Goal: Information Seeking & Learning: Learn about a topic

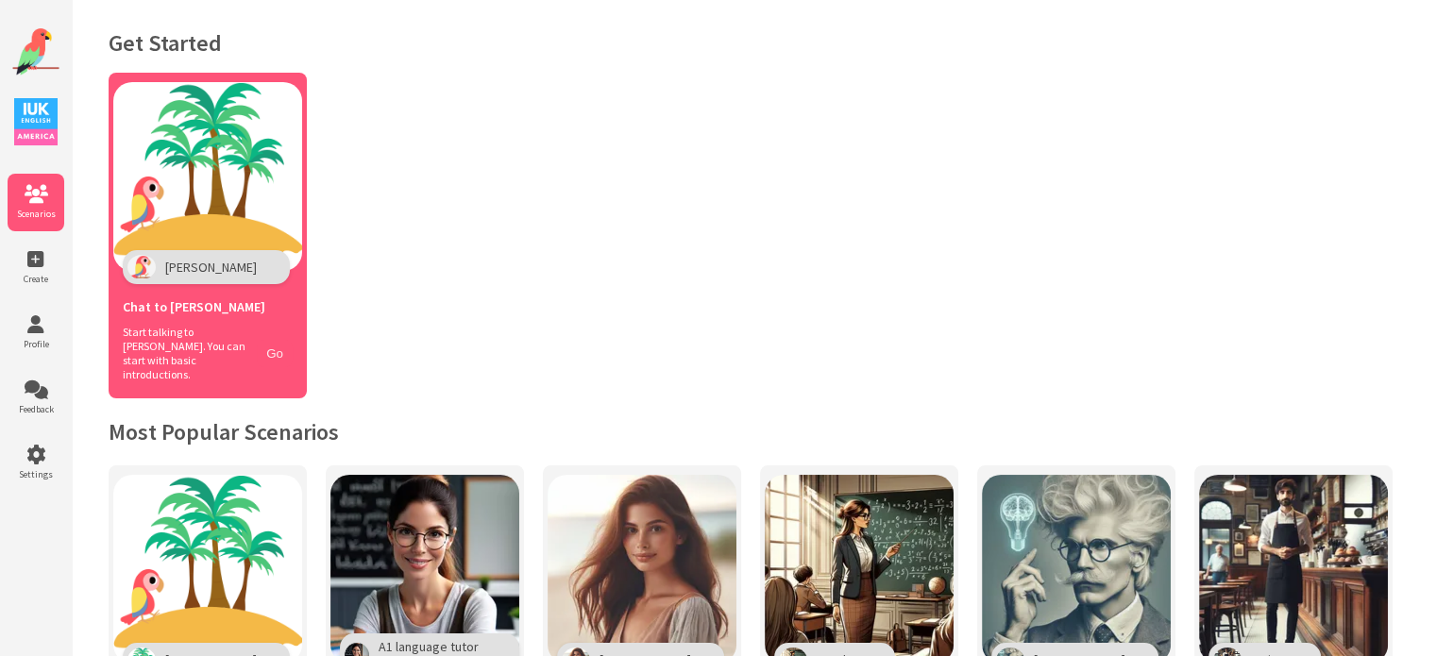
click at [283, 347] on button "Go" at bounding box center [275, 353] width 36 height 27
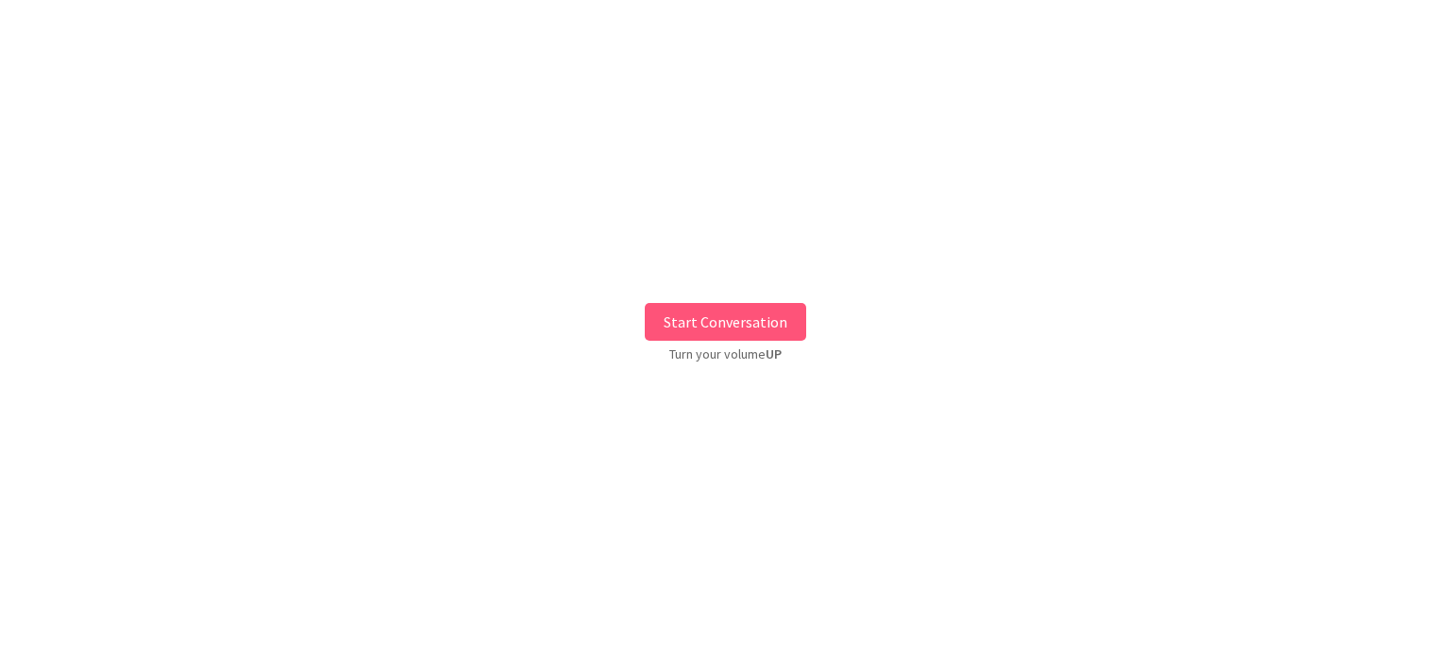
click at [725, 327] on button "Start Conversation" at bounding box center [725, 322] width 161 height 38
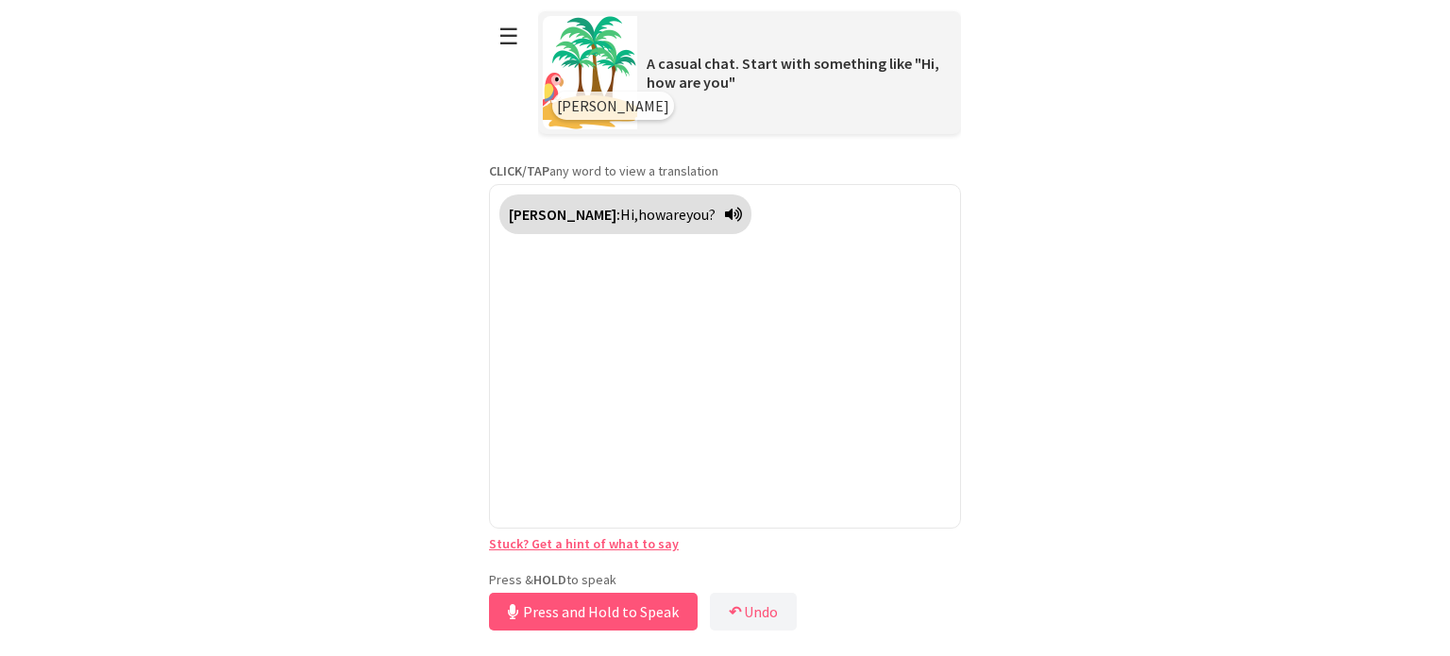
click at [609, 566] on div "**********" at bounding box center [725, 317] width 472 height 635
click at [608, 600] on button "Release to Stop Speaking" at bounding box center [590, 612] width 203 height 38
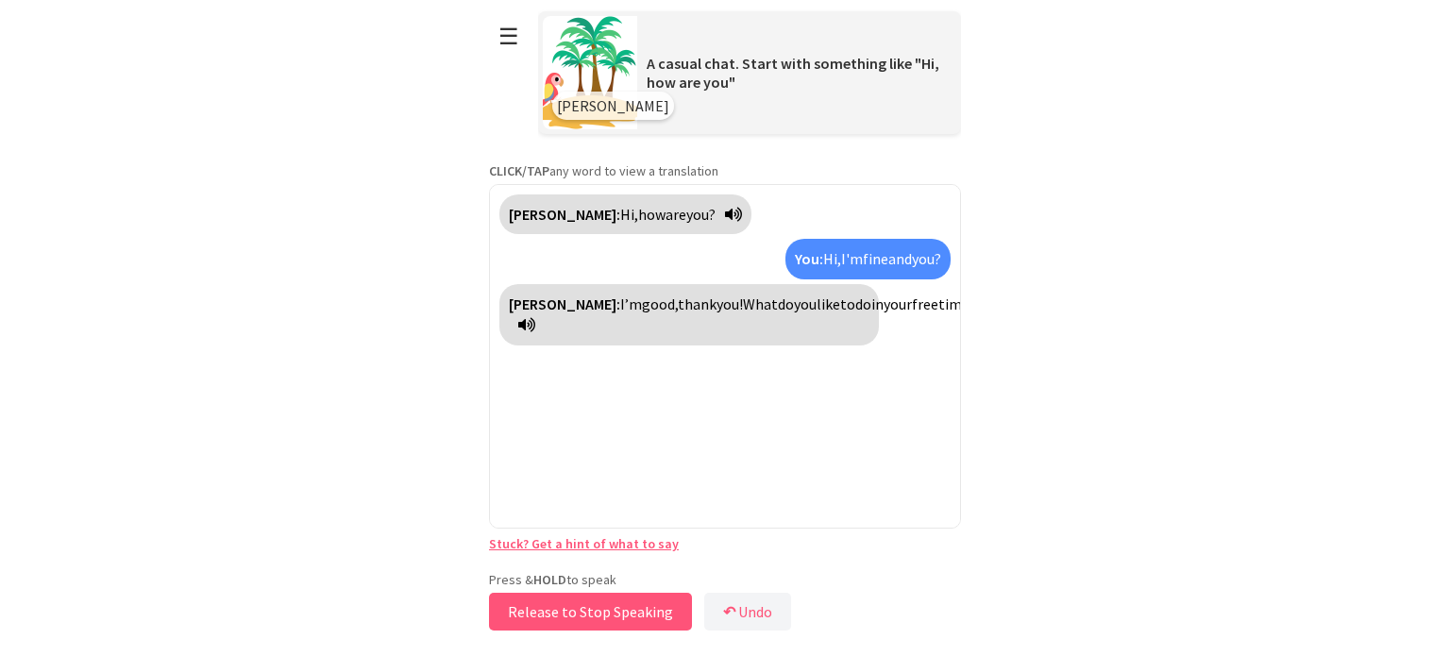
click at [631, 603] on button "Release to Stop Speaking" at bounding box center [590, 612] width 203 height 38
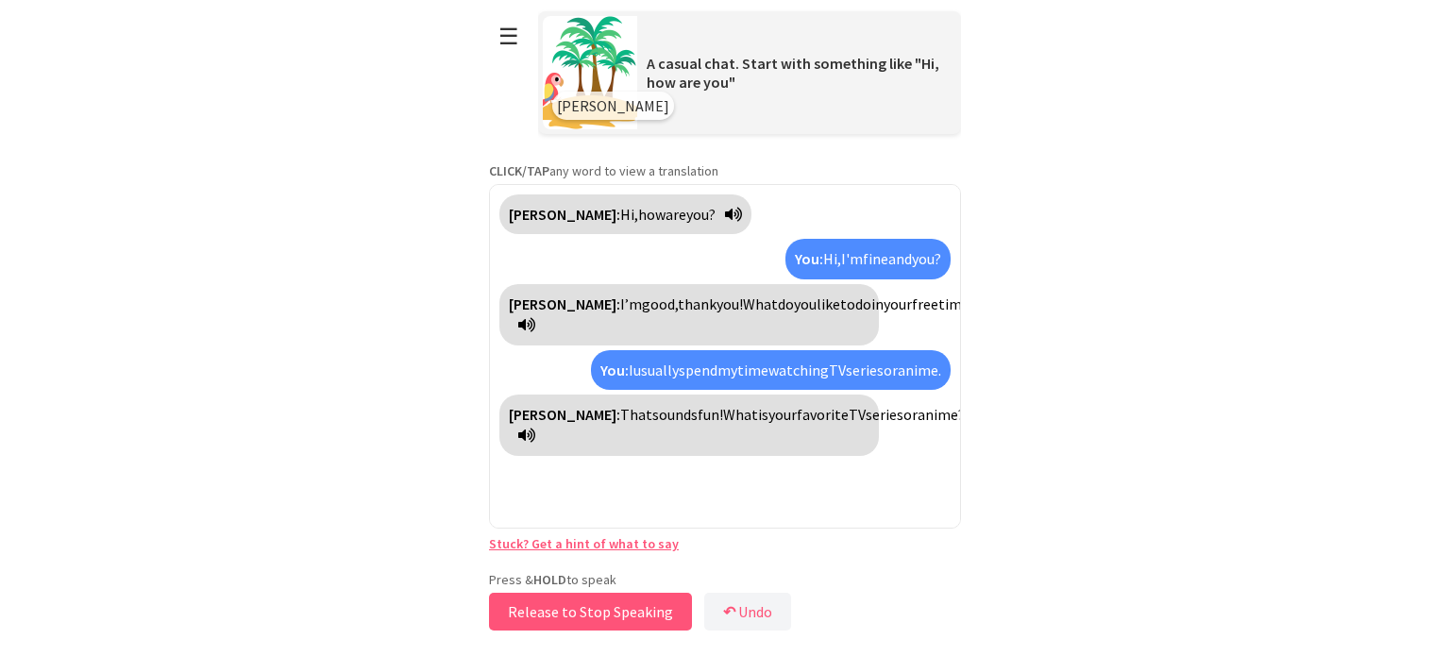
click at [588, 615] on button "Release to Stop Speaking" at bounding box center [590, 612] width 203 height 38
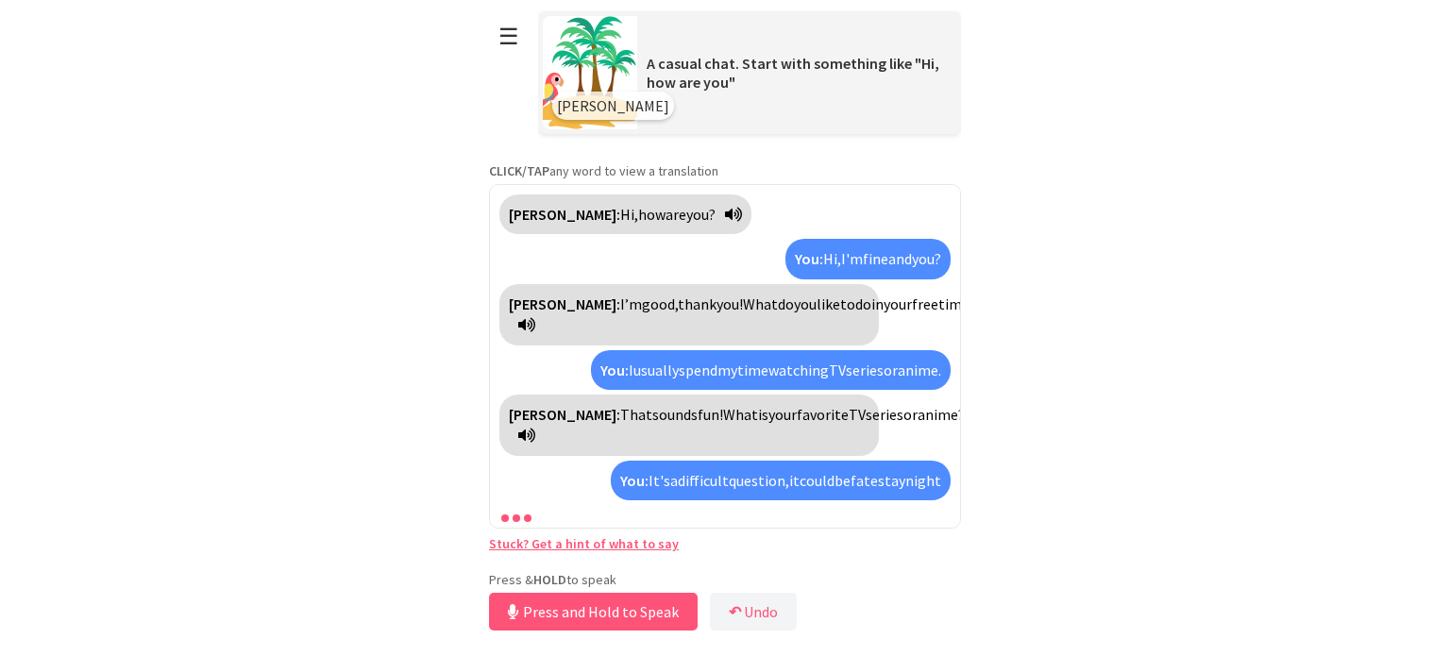
scroll to position [63, 0]
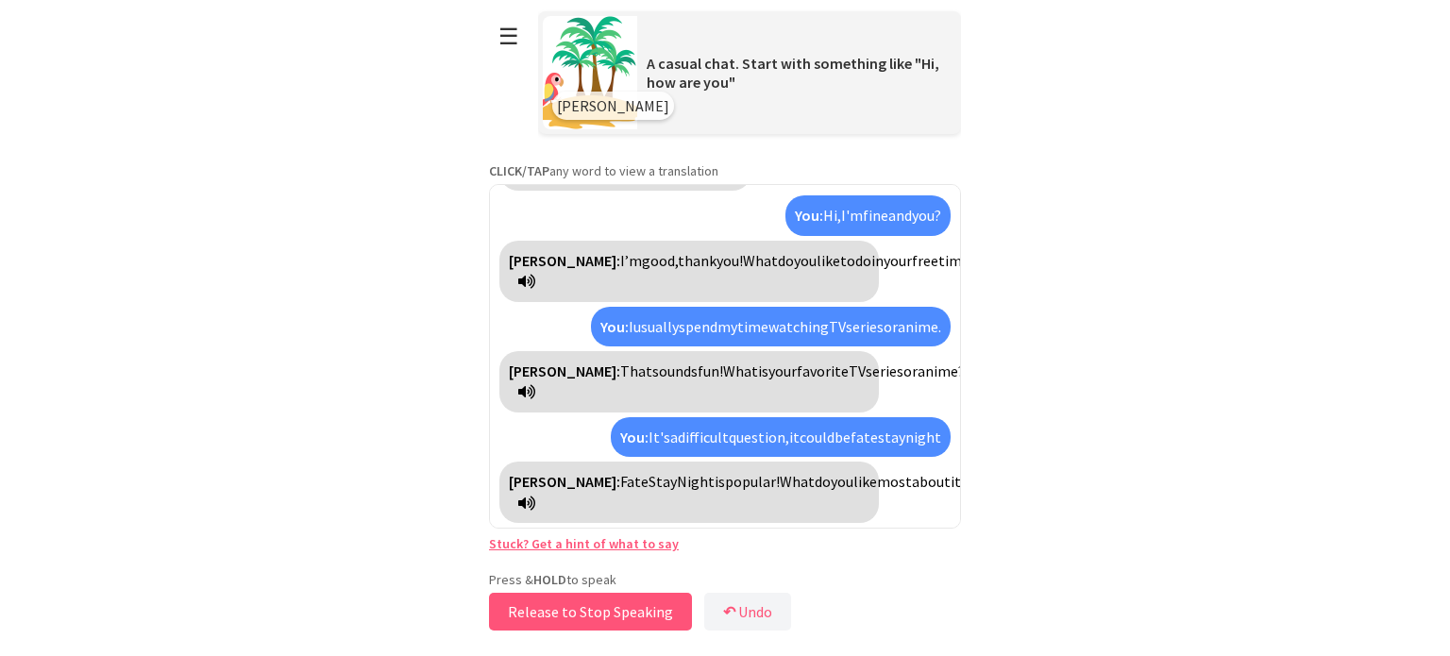
click at [588, 615] on button "Release to Stop Speaking" at bounding box center [590, 612] width 203 height 38
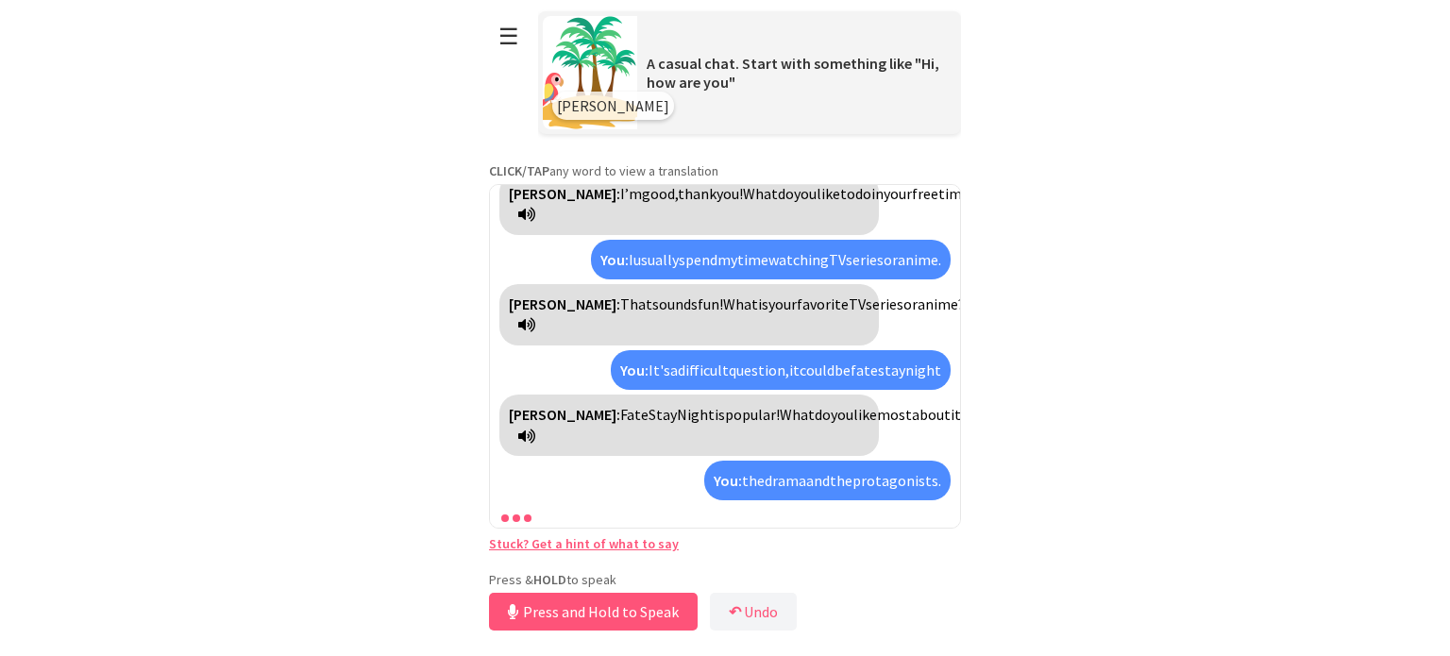
scroll to position [174, 0]
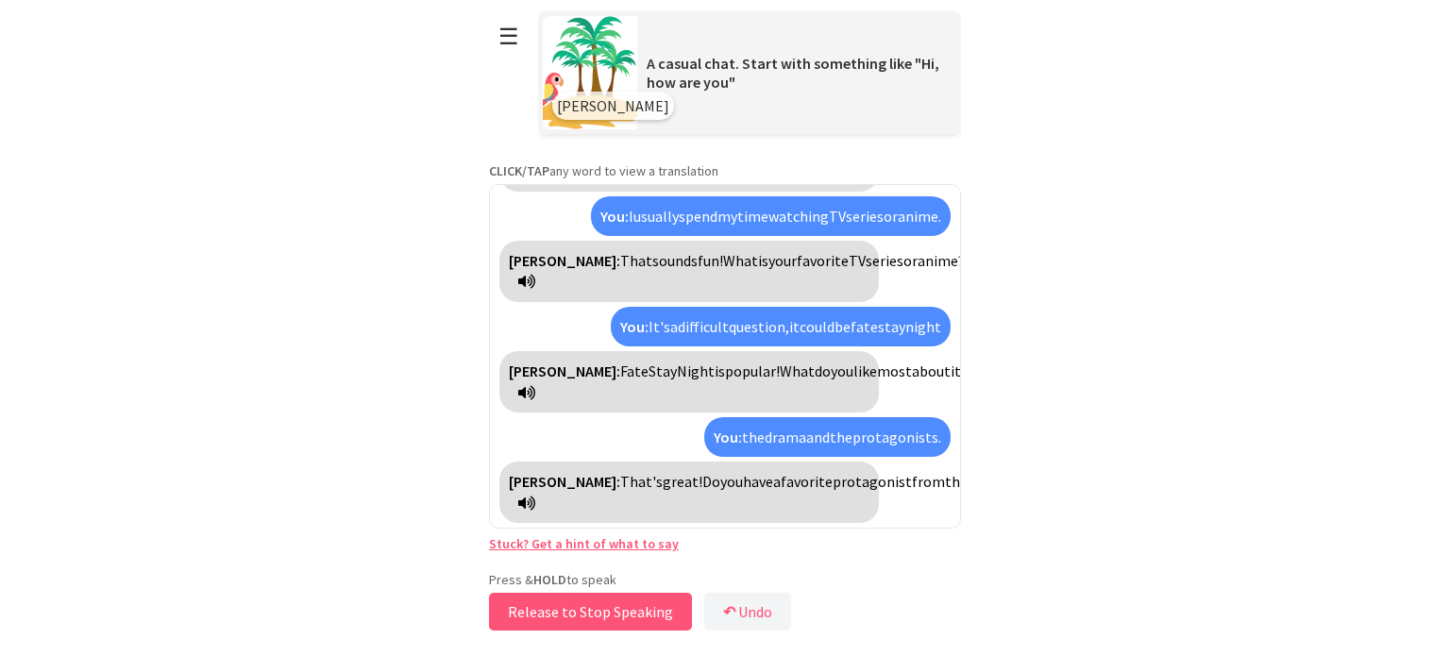
click at [622, 605] on button "Release to Stop Speaking" at bounding box center [590, 612] width 203 height 38
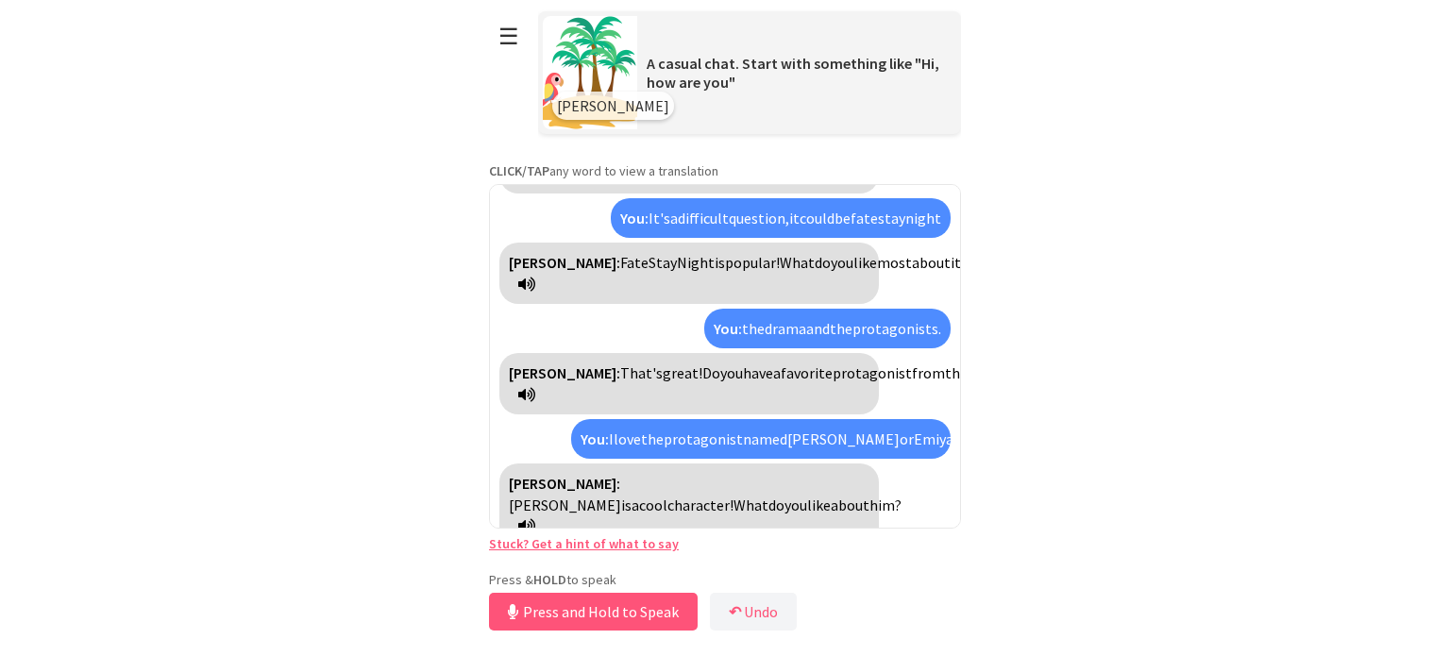
scroll to position [306, 0]
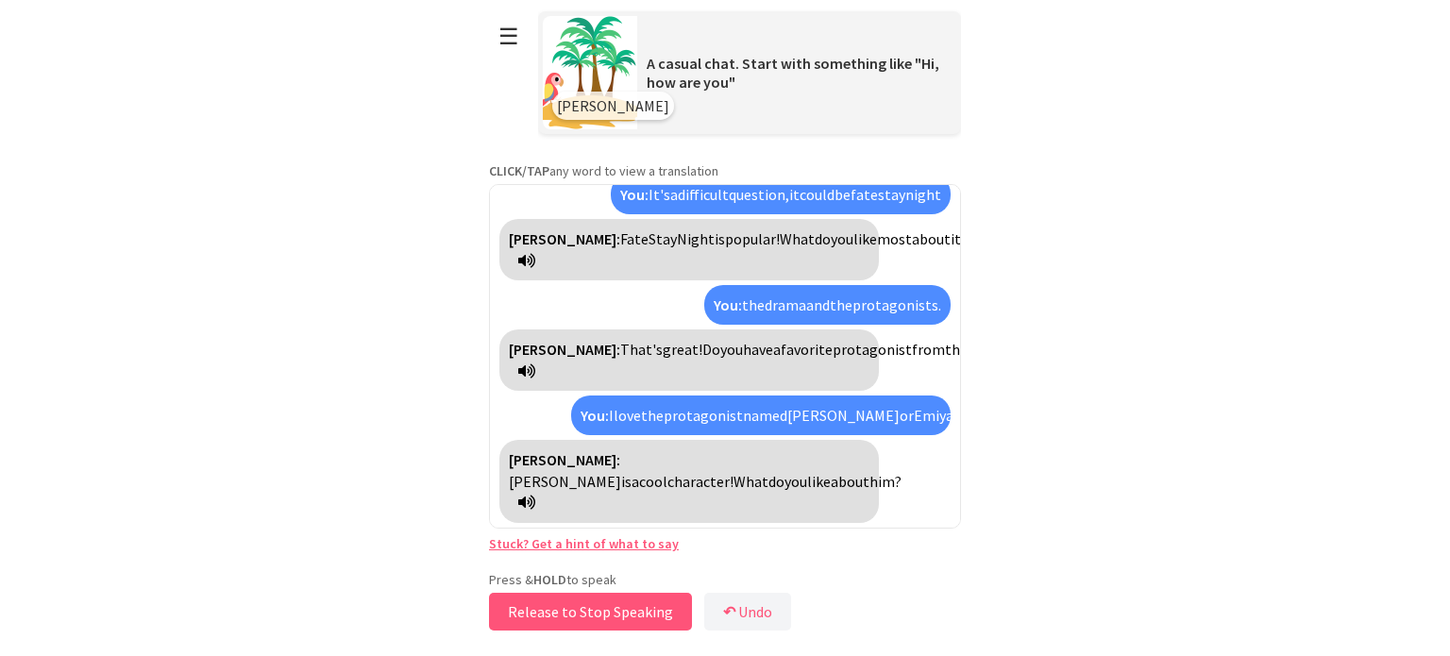
click at [640, 604] on button "Release to Stop Speaking" at bounding box center [590, 612] width 203 height 38
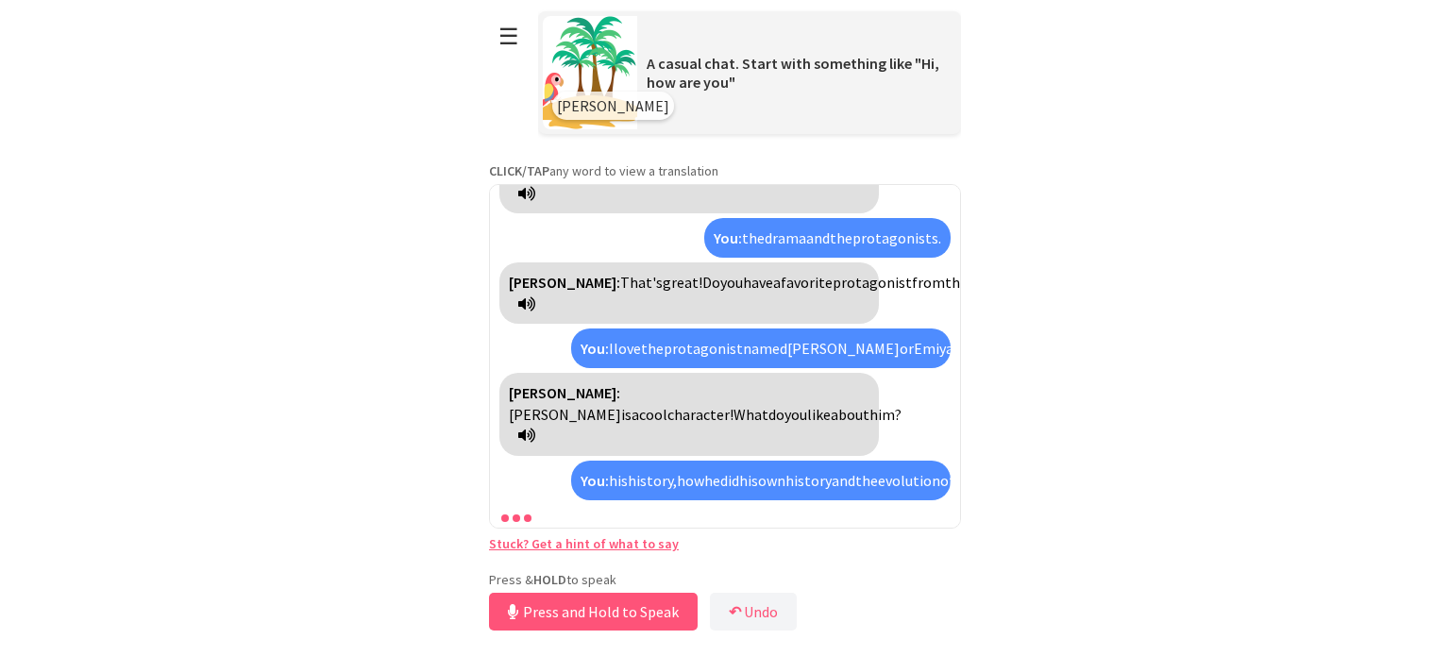
scroll to position [501, 0]
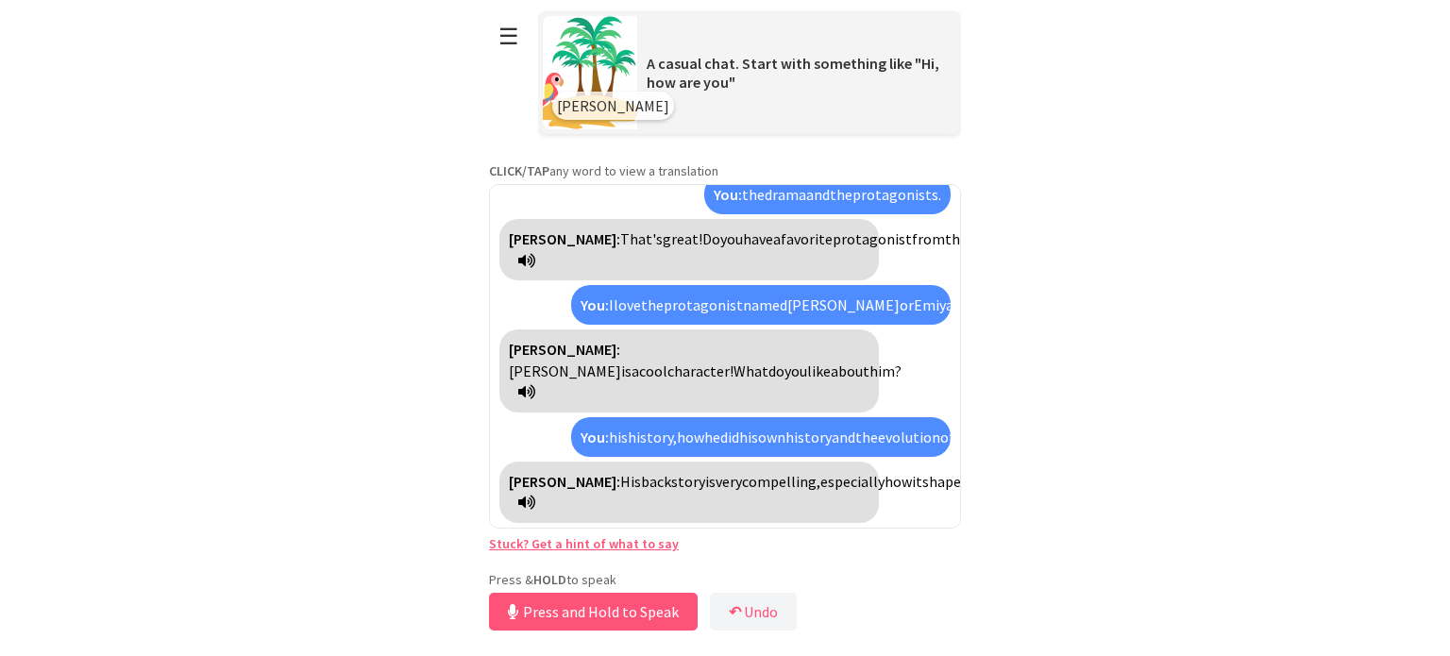
click at [533, 542] on link "Stuck? Get a hint of what to say" at bounding box center [584, 543] width 190 height 17
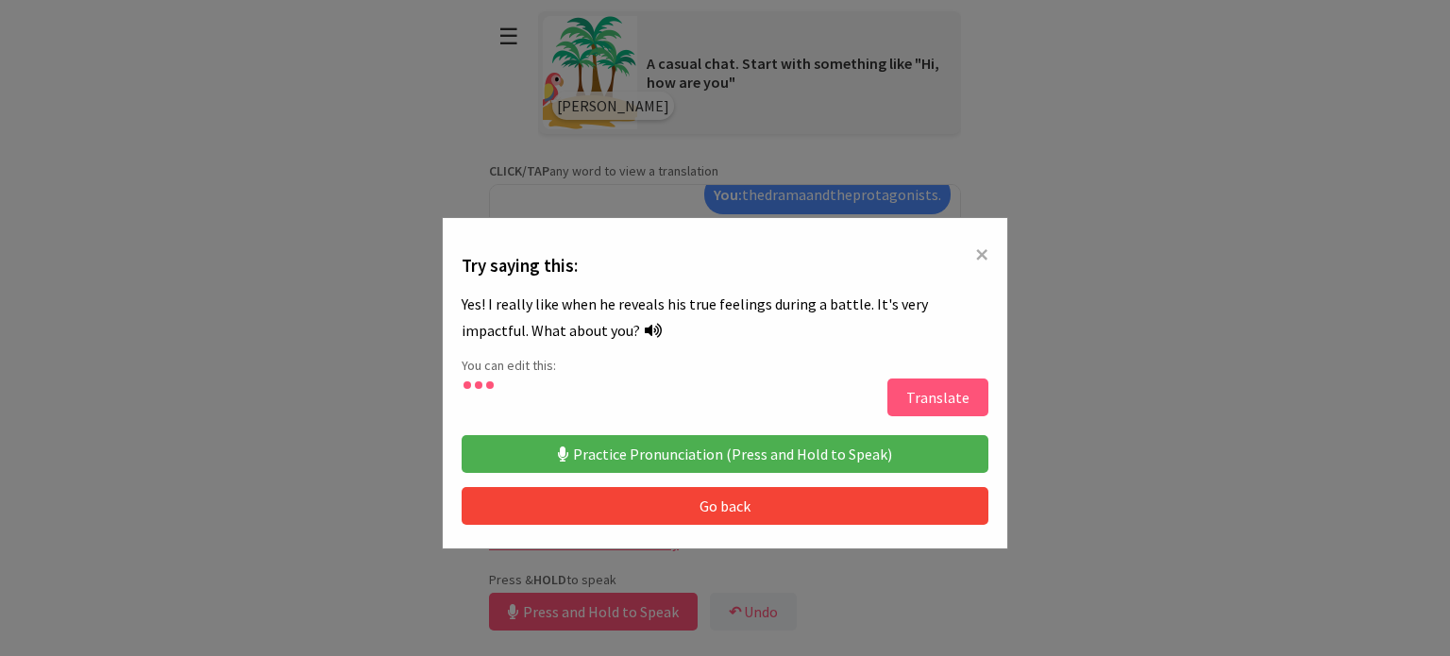
click at [928, 396] on button "Translate" at bounding box center [937, 398] width 101 height 38
click at [976, 249] on span "×" at bounding box center [981, 254] width 13 height 34
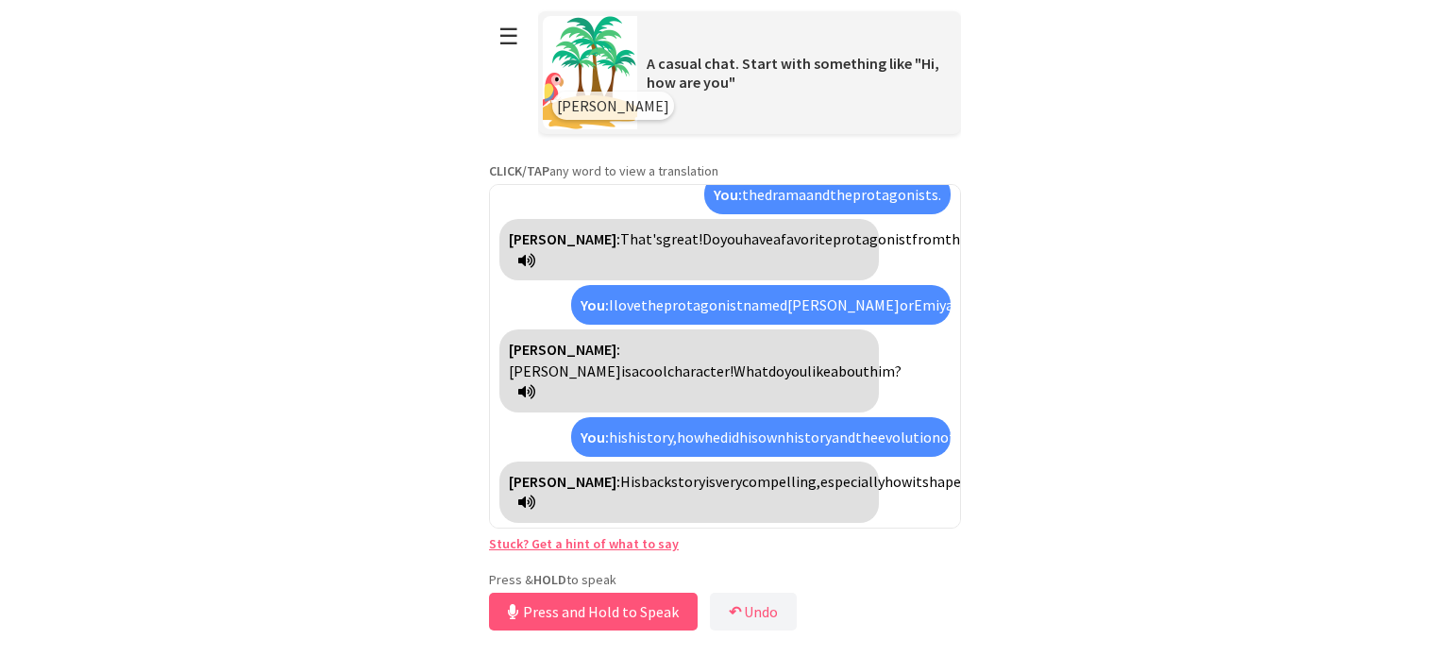
click at [535, 501] on icon at bounding box center [526, 502] width 17 height 15
click at [641, 472] on span "backstory" at bounding box center [673, 481] width 64 height 19
click at [634, 610] on button "Release to Stop Speaking" at bounding box center [590, 612] width 203 height 38
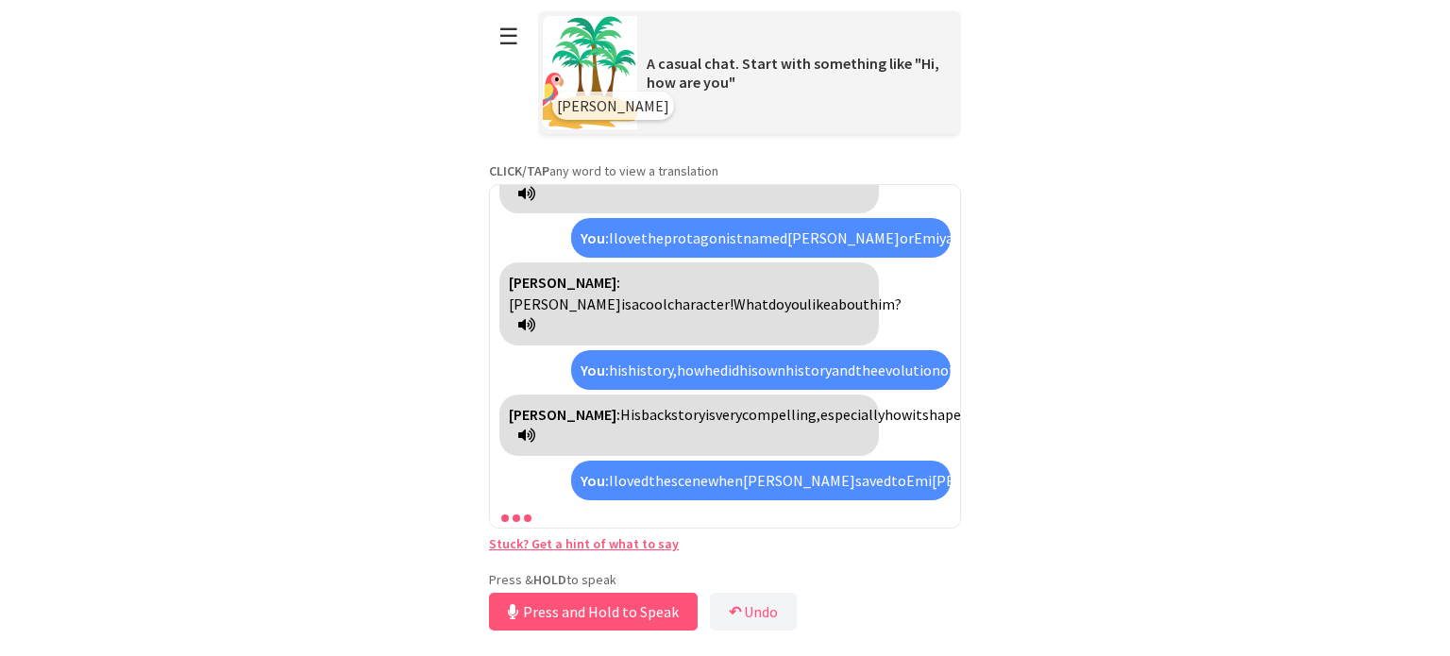
scroll to position [738, 0]
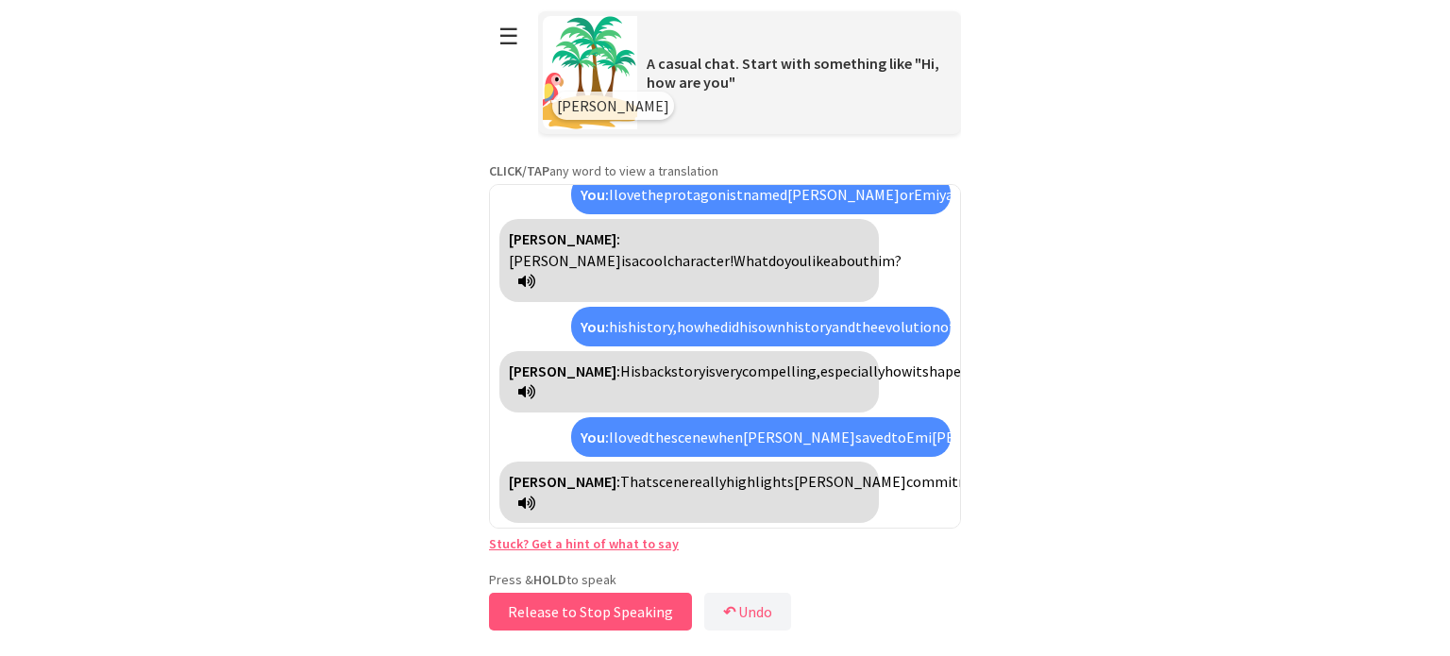
click at [634, 610] on button "Release to Stop Speaking" at bounding box center [590, 612] width 203 height 38
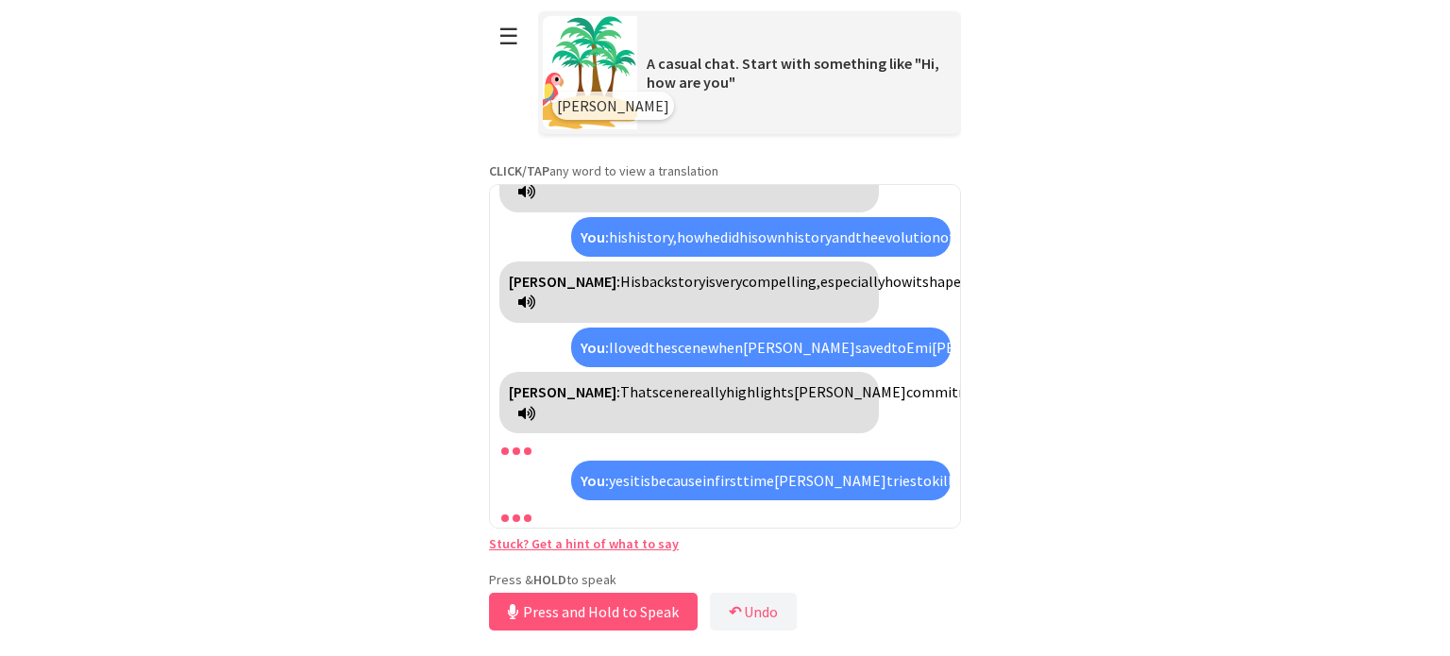
scroll to position [1062, 0]
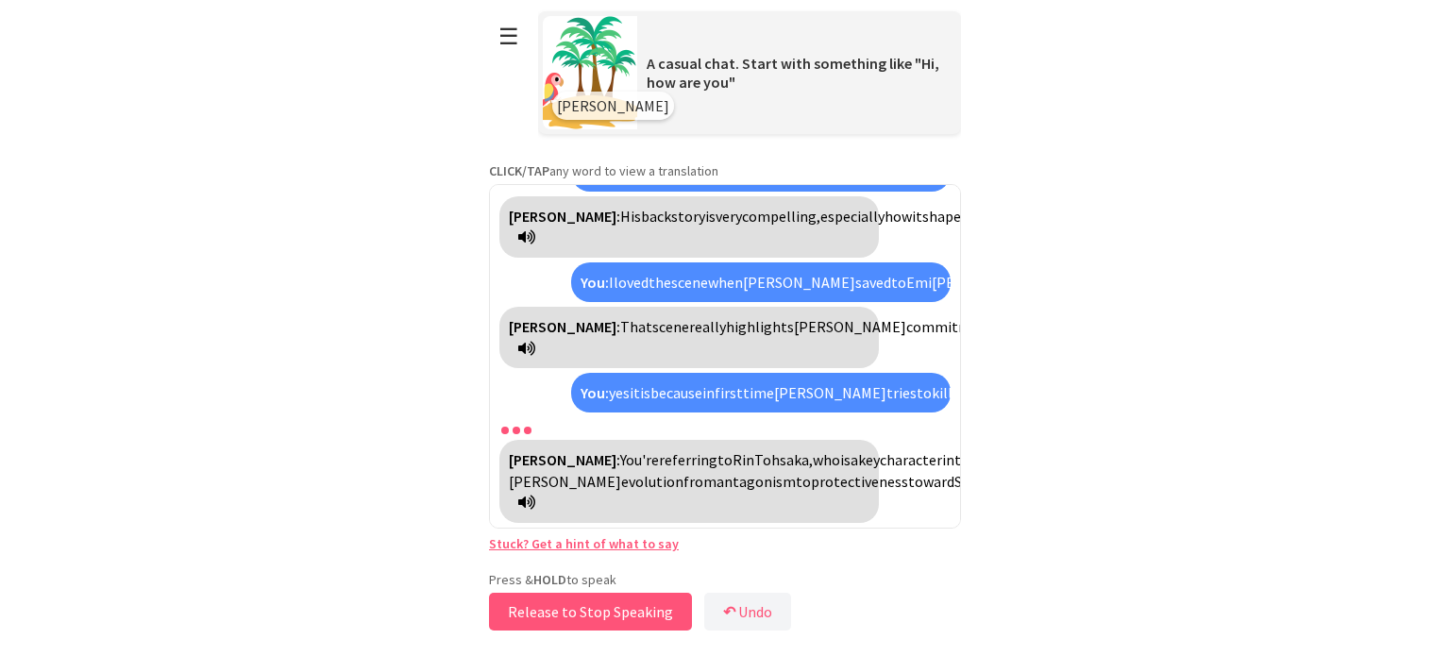
click at [664, 613] on button "Release to Stop Speaking" at bounding box center [590, 612] width 203 height 38
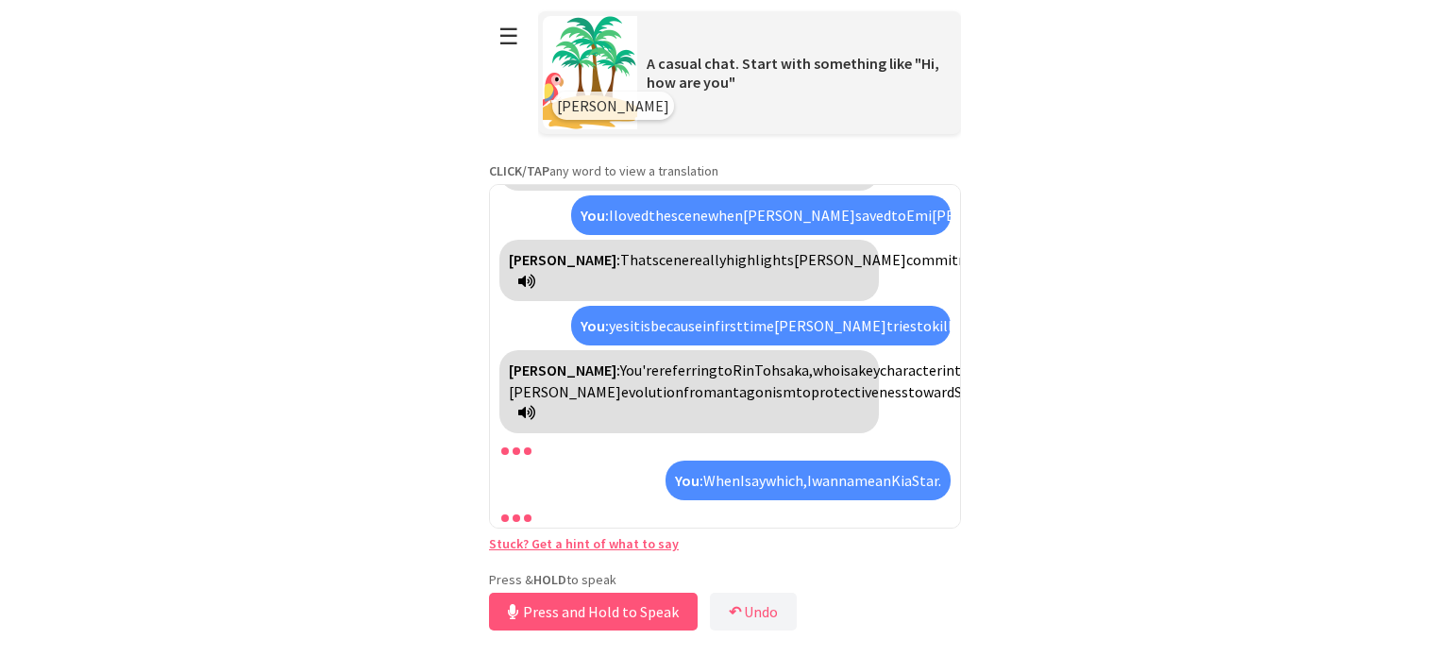
scroll to position [1129, 0]
click at [774, 613] on button "↶ Undo" at bounding box center [753, 612] width 87 height 38
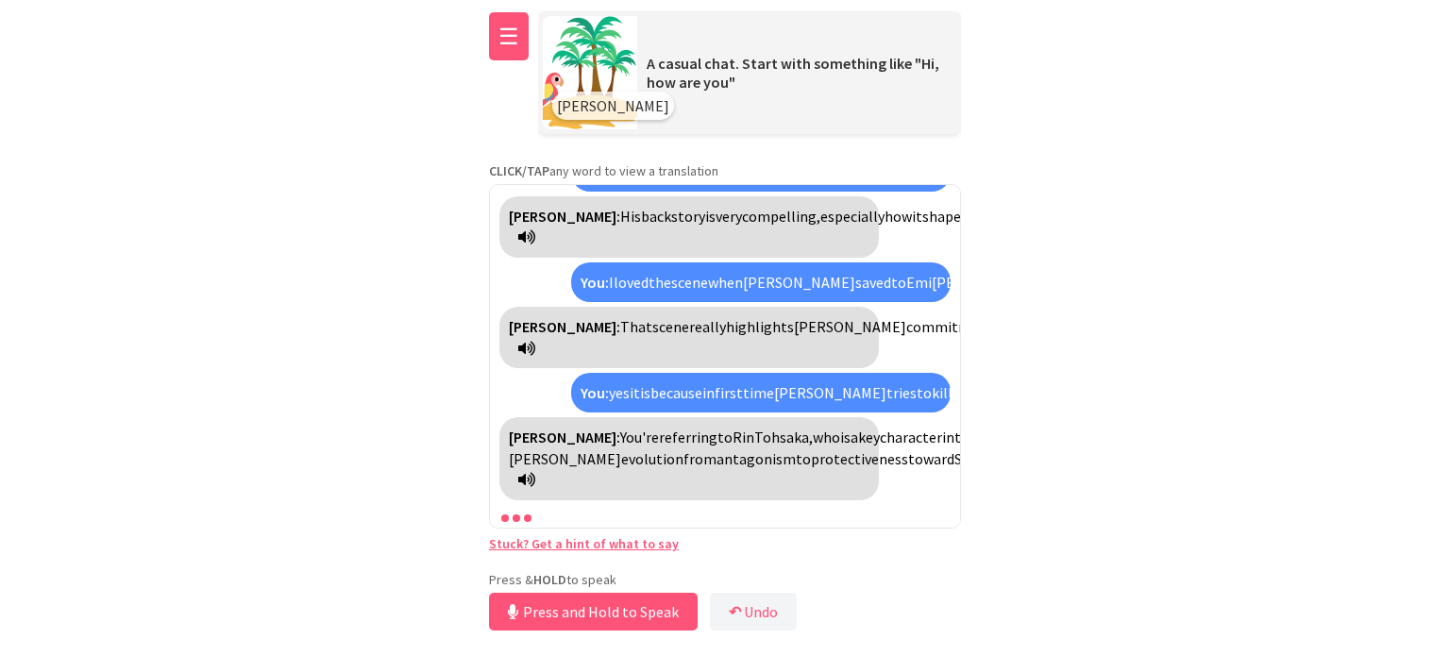
scroll to position [1190, 0]
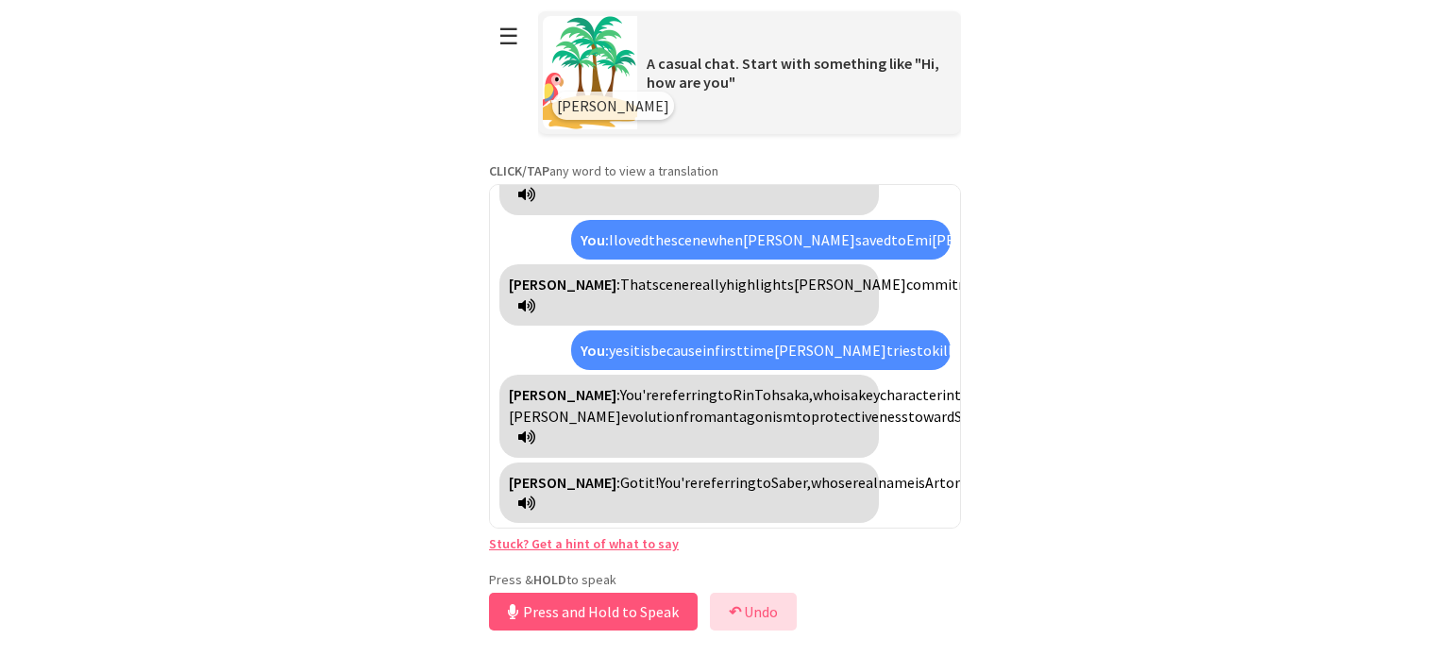
click at [748, 612] on button "↶ Undo" at bounding box center [753, 612] width 87 height 38
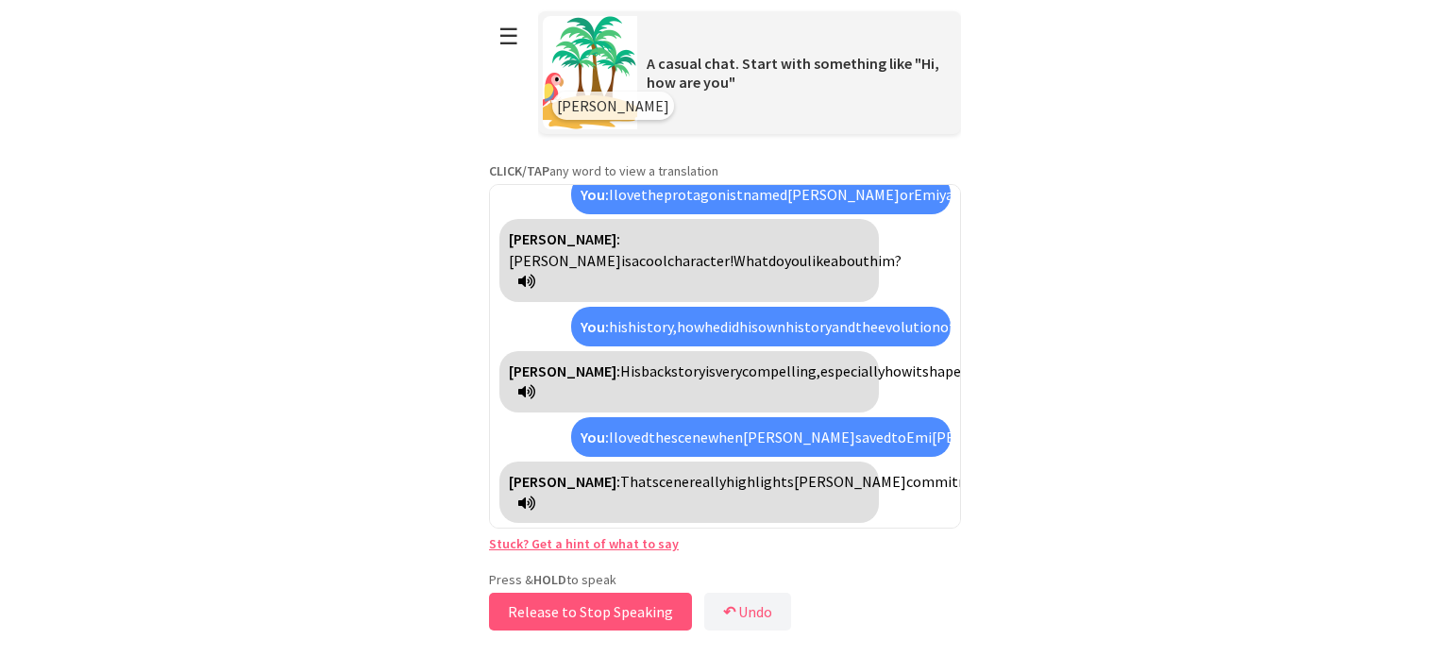
click at [654, 603] on button "Release to Stop Speaking" at bounding box center [590, 612] width 203 height 38
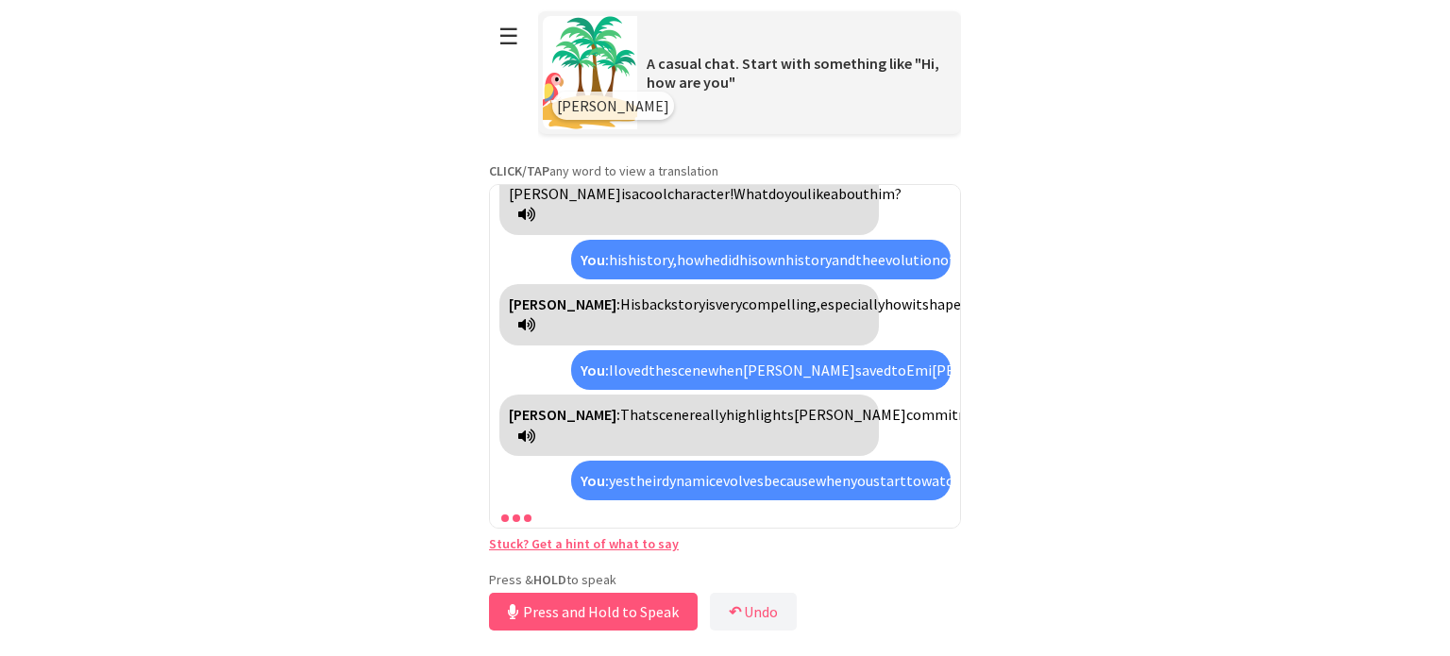
scroll to position [1082, 0]
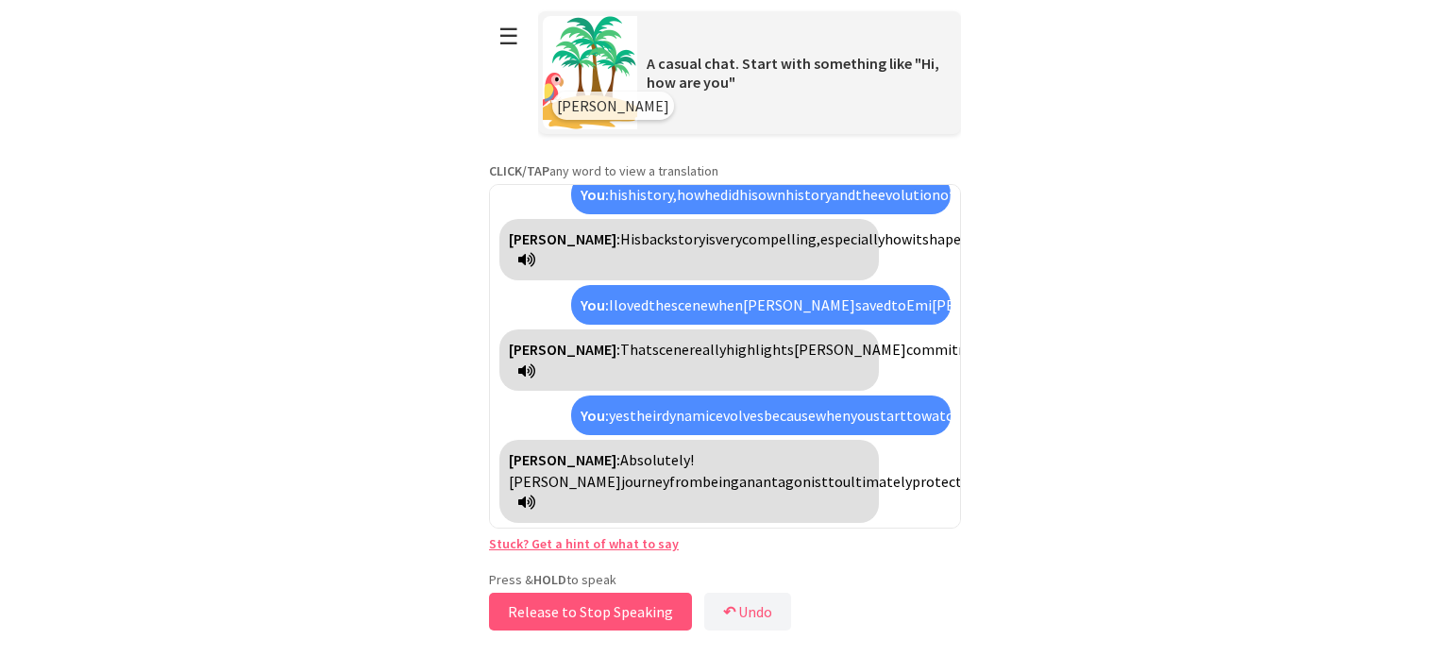
click at [632, 614] on button "Release to Stop Speaking" at bounding box center [590, 612] width 203 height 38
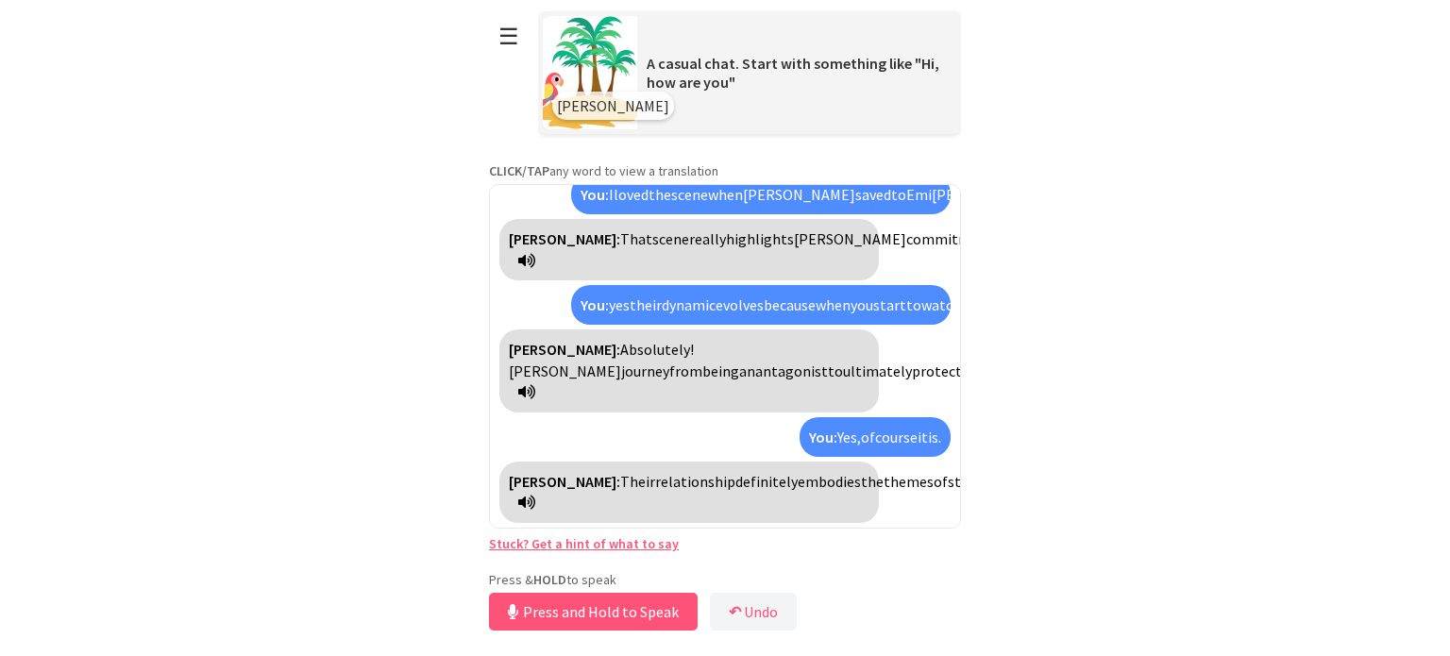
scroll to position [1276, 0]
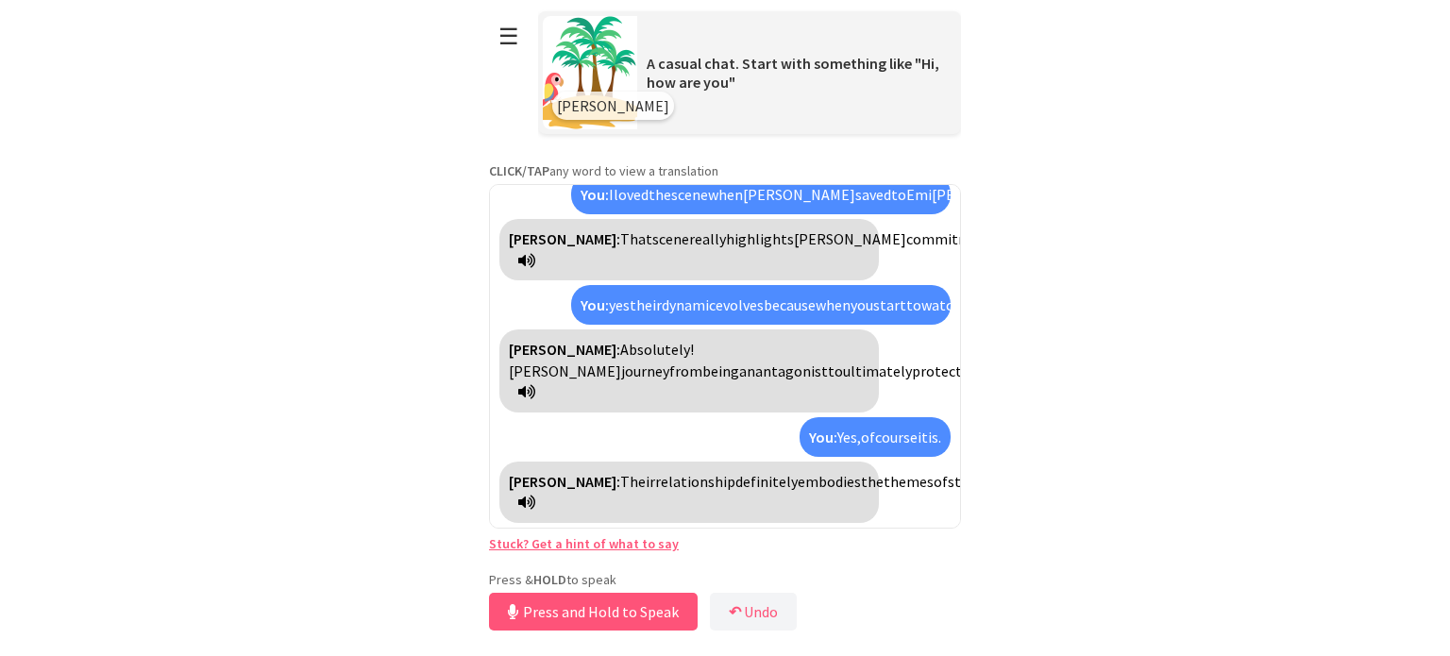
drag, startPoint x: 672, startPoint y: 441, endPoint x: 520, endPoint y: 461, distance: 153.3
click at [520, 462] on div "[PERSON_NAME]: Their relationship definitely embodies the themes of struggle, s…" at bounding box center [689, 492] width 380 height 61
copy div "It reflects the broader conflict of"
click at [535, 499] on icon at bounding box center [526, 502] width 17 height 15
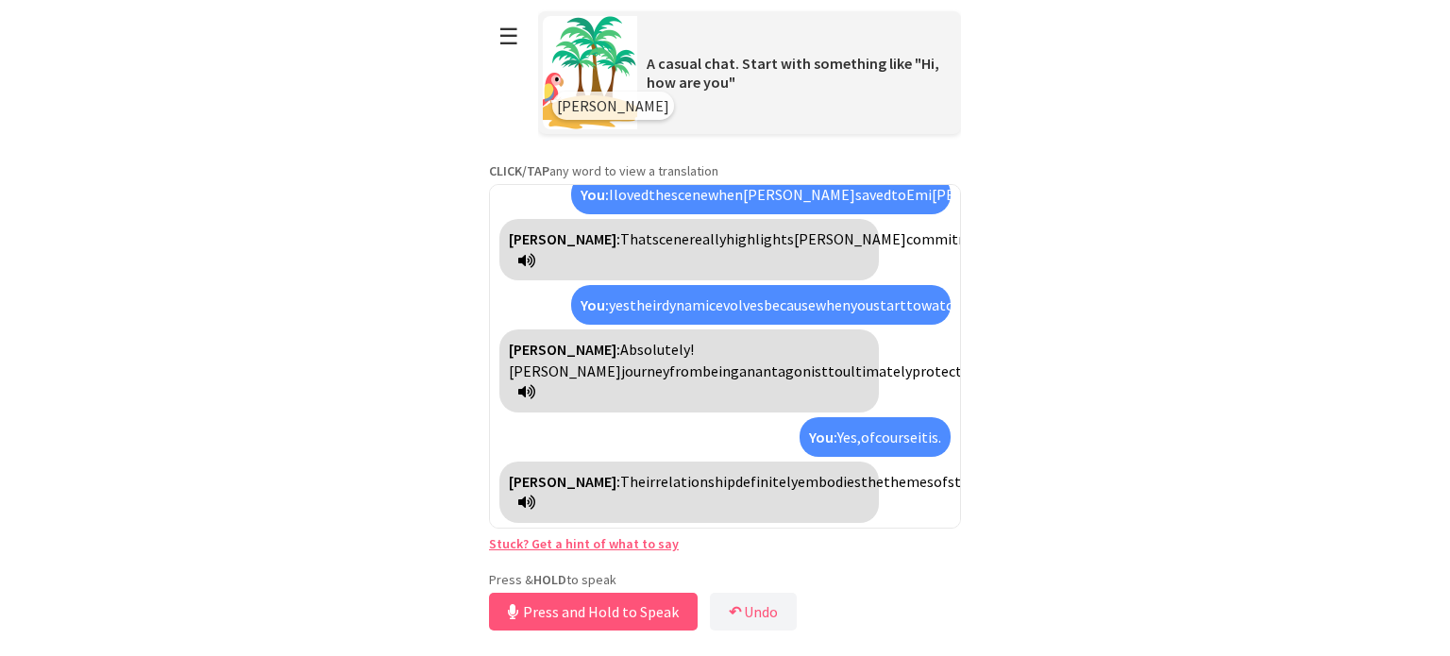
click at [535, 503] on icon at bounding box center [526, 502] width 17 height 15
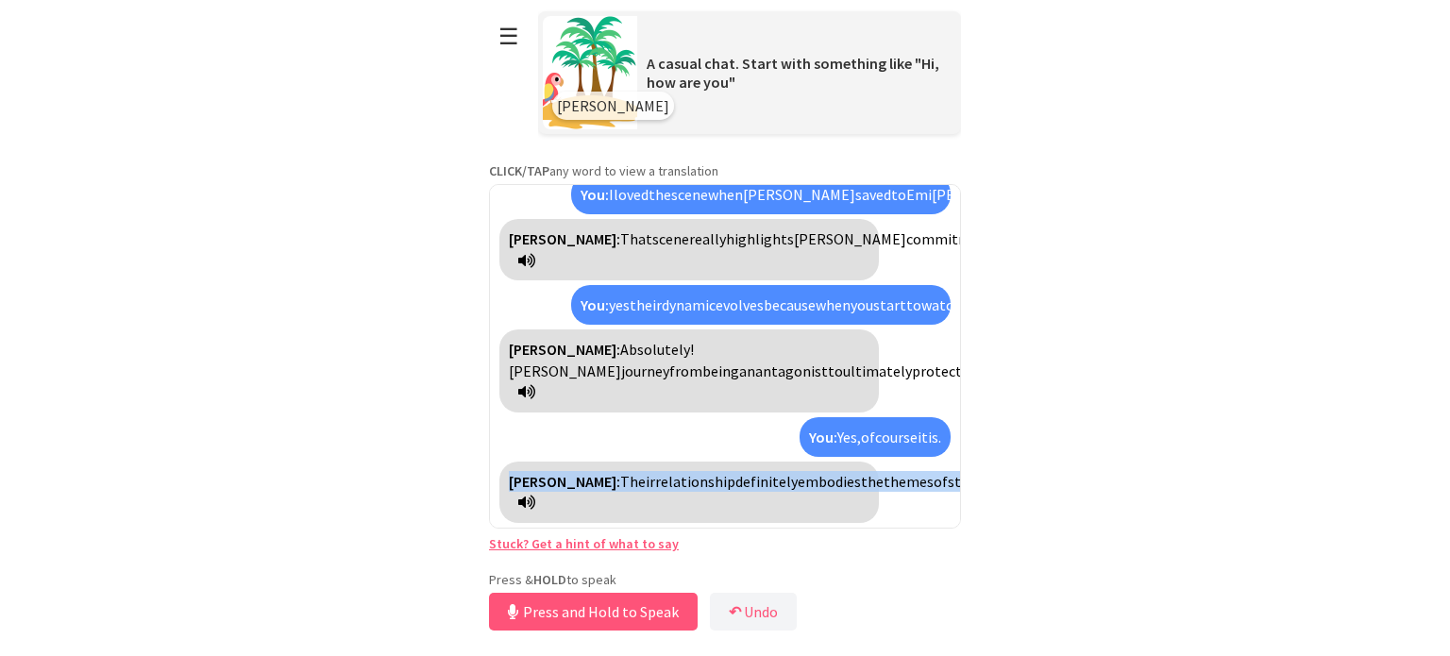
click at [535, 503] on icon at bounding box center [526, 502] width 17 height 15
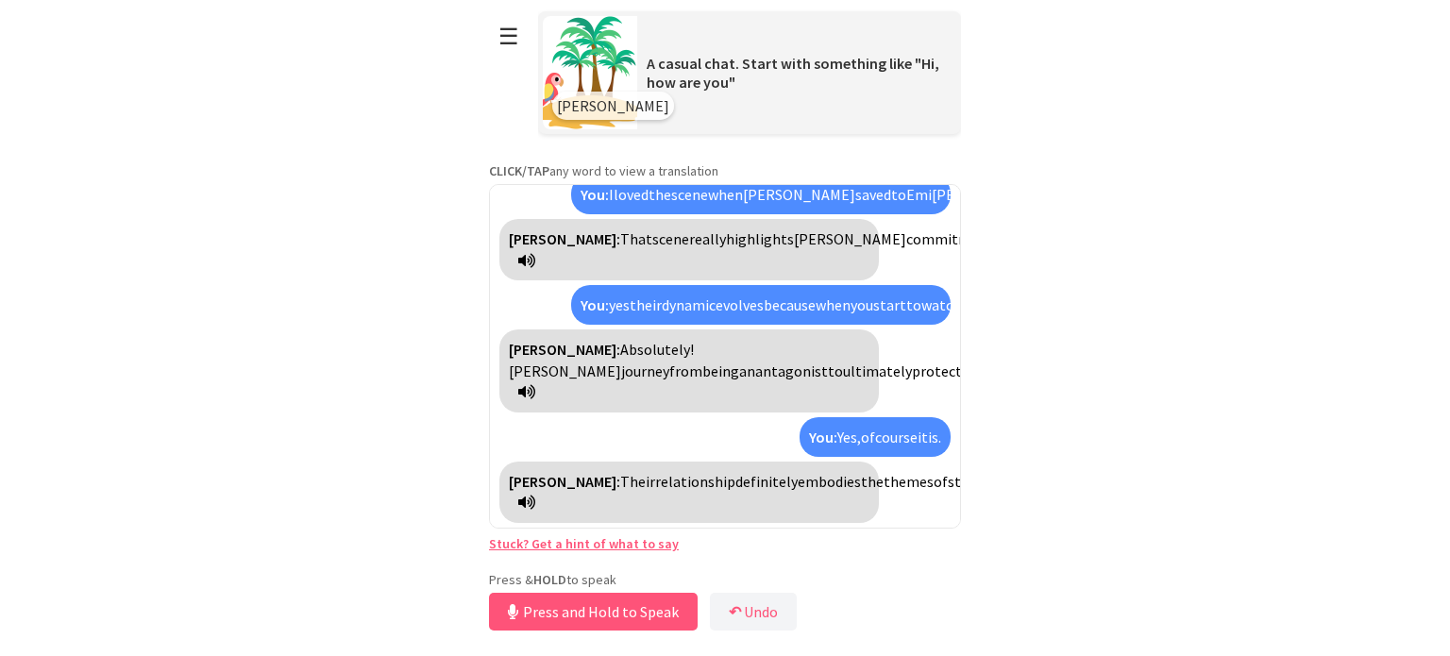
click at [1030, 440] on html "**********" at bounding box center [725, 328] width 1450 height 656
click at [798, 472] on span "embodies" at bounding box center [829, 481] width 63 height 19
copy span "embodies"
click at [636, 612] on button "Release to Stop Speaking" at bounding box center [590, 612] width 203 height 38
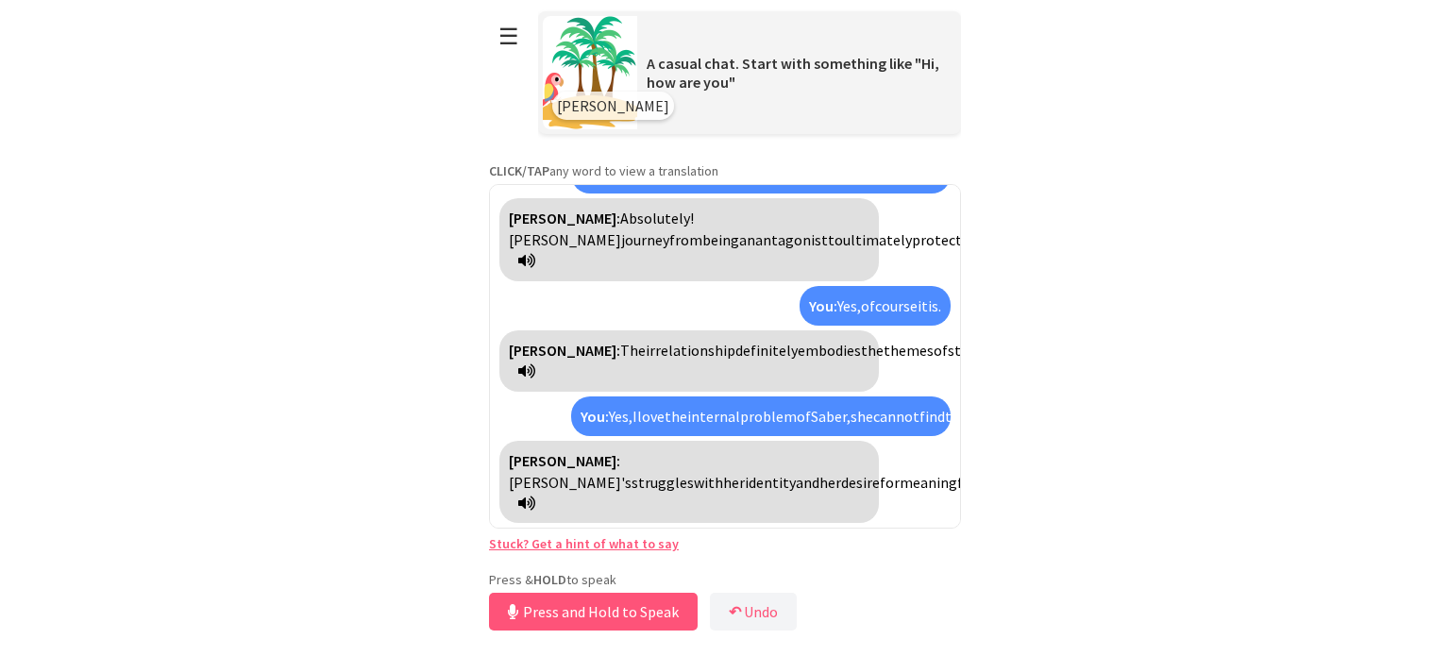
scroll to position [1557, 0]
click at [535, 498] on icon at bounding box center [526, 503] width 17 height 15
click at [562, 600] on button "Release to Stop Speaking" at bounding box center [590, 612] width 203 height 38
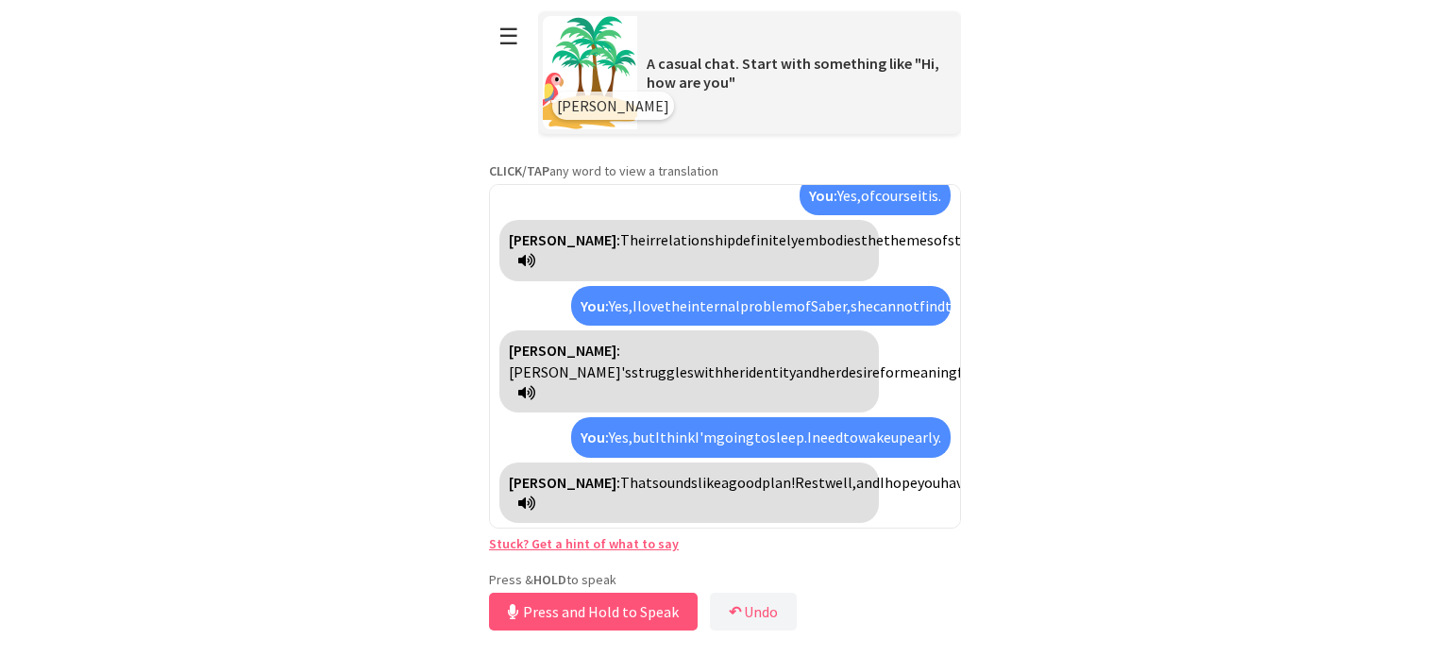
scroll to position [1731, 0]
